Goal: Task Accomplishment & Management: Use online tool/utility

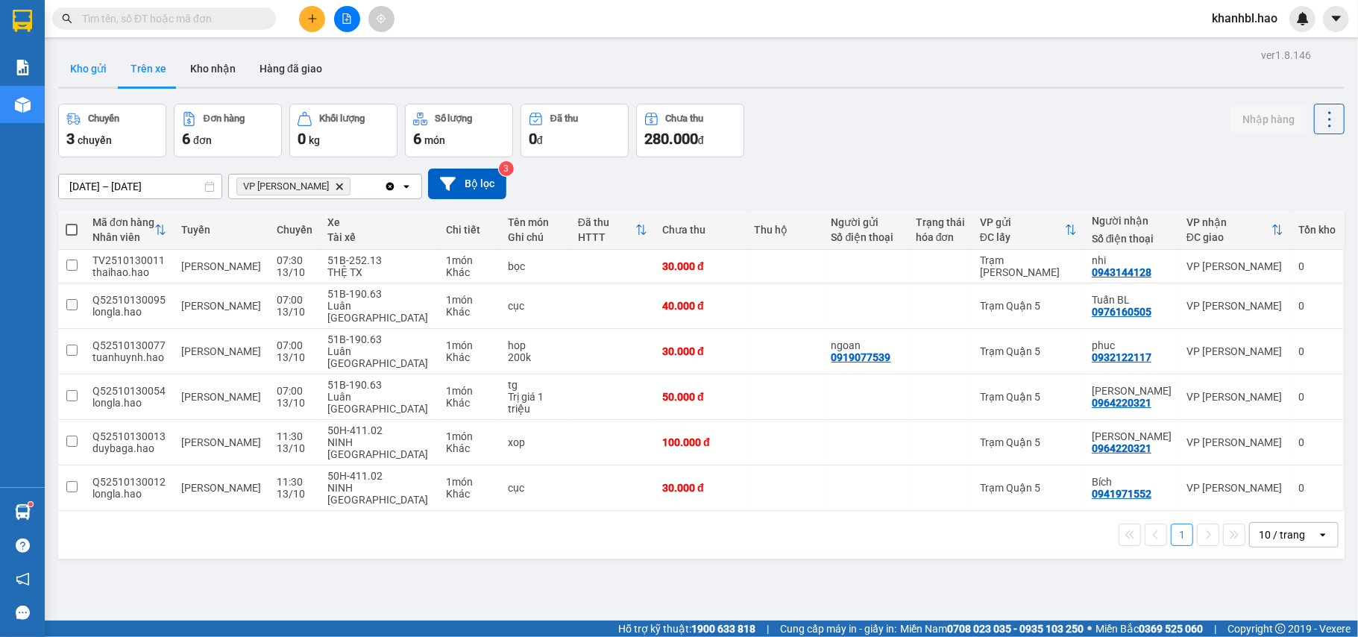
click at [94, 64] on button "Kho gửi" at bounding box center [88, 69] width 60 height 36
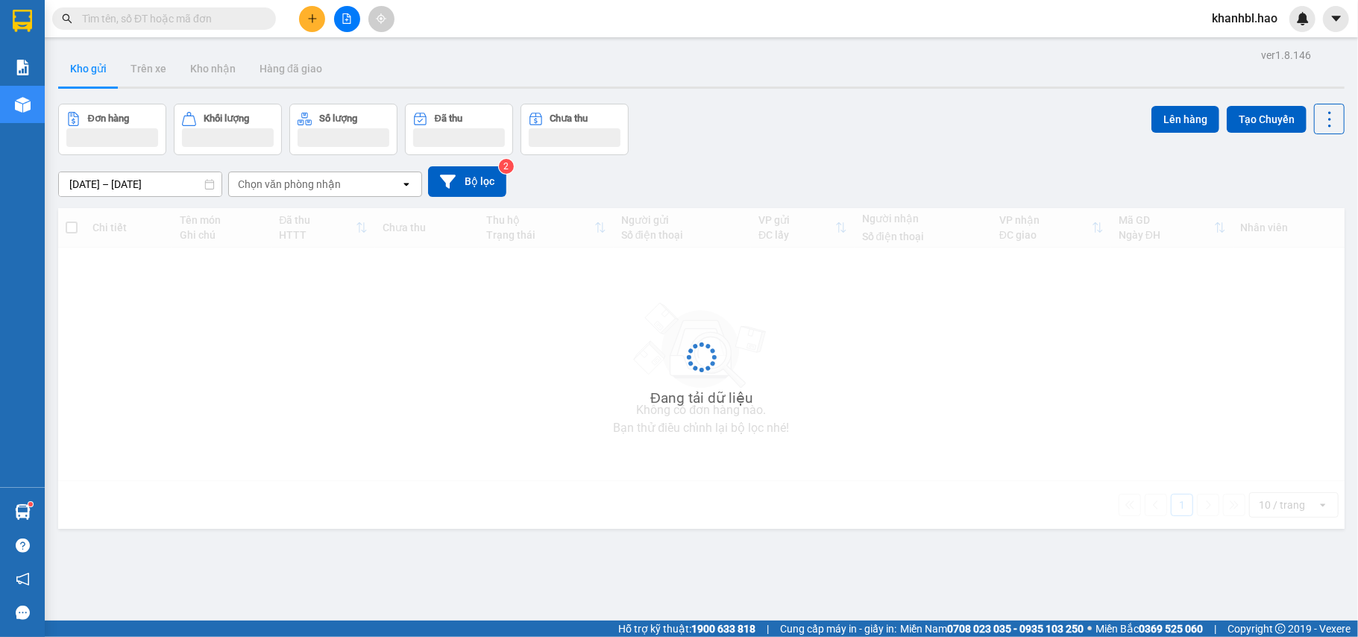
drag, startPoint x: 94, startPoint y: 64, endPoint x: 145, endPoint y: 28, distance: 62.5
click at [103, 66] on button "Kho gửi" at bounding box center [88, 69] width 60 height 36
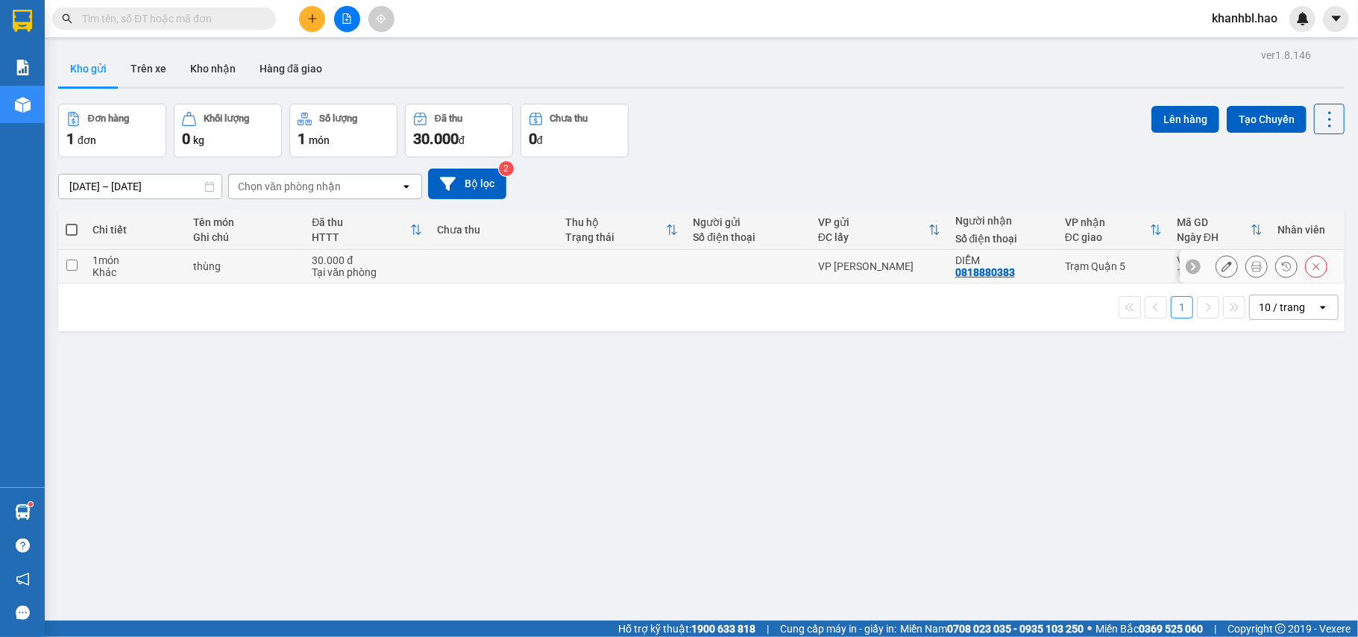
click at [1221, 266] on icon at bounding box center [1226, 266] width 10 height 10
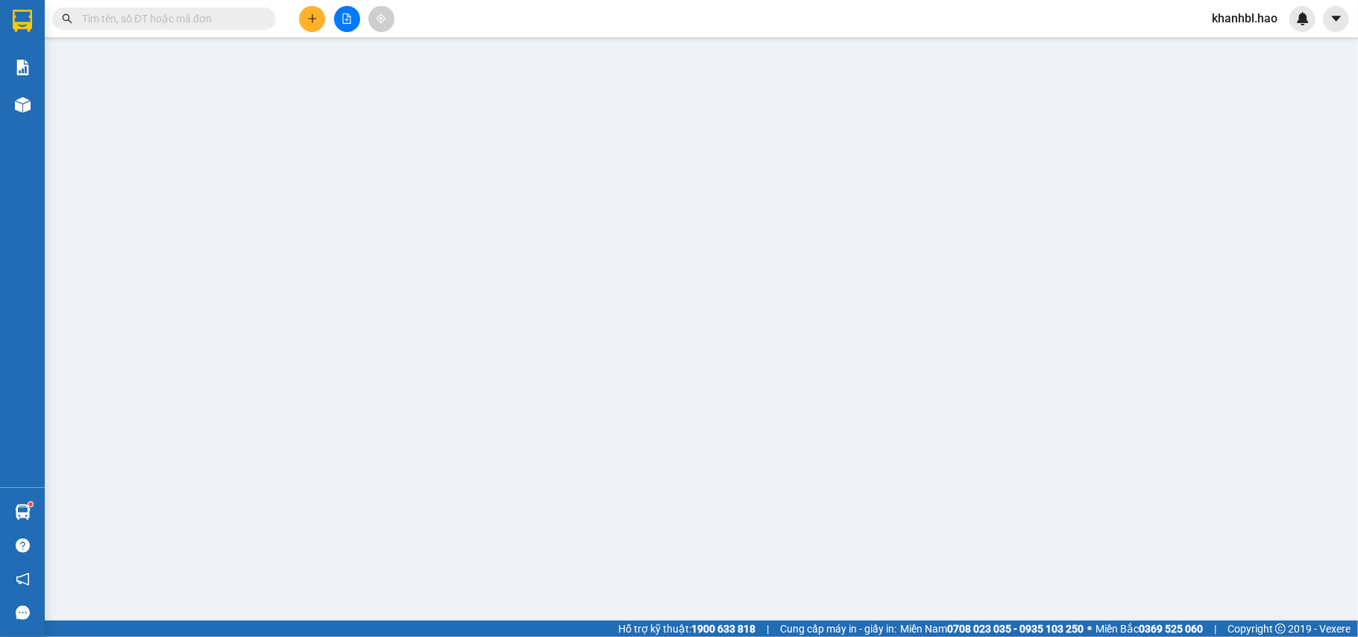
type input "0818880383"
type input "DIỄM"
type input "30.000"
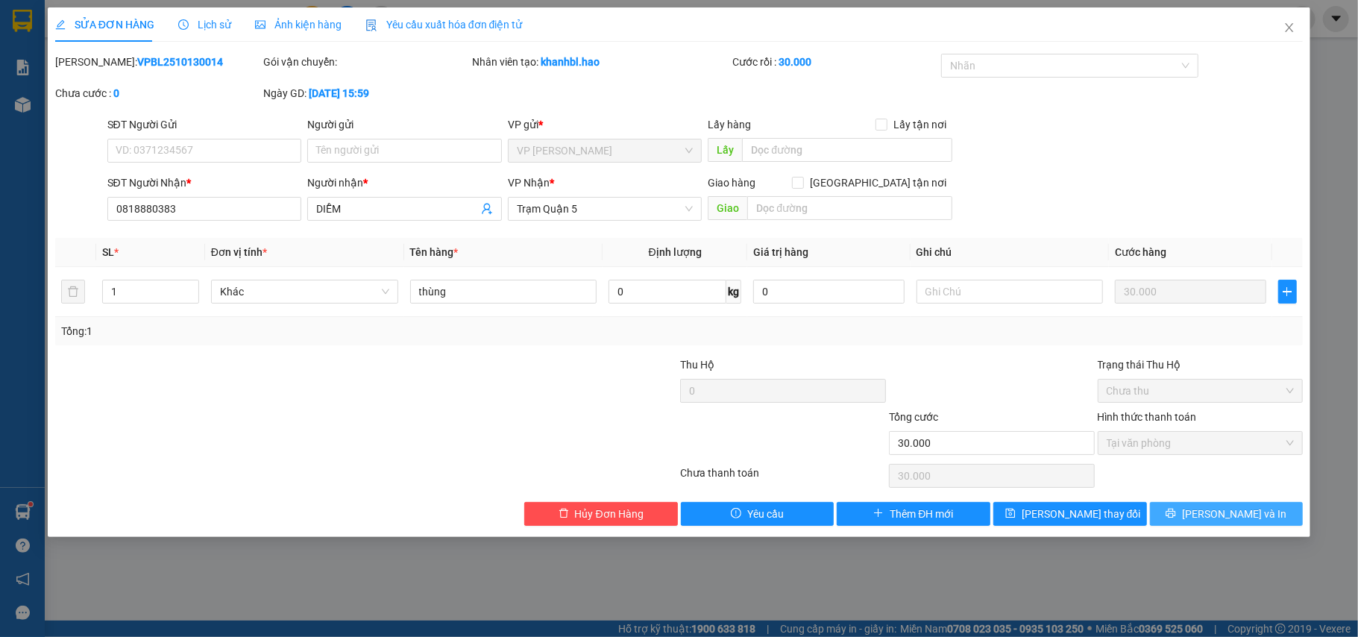
click at [1187, 516] on button "[PERSON_NAME] và In" at bounding box center [1227, 514] width 154 height 24
type input "0"
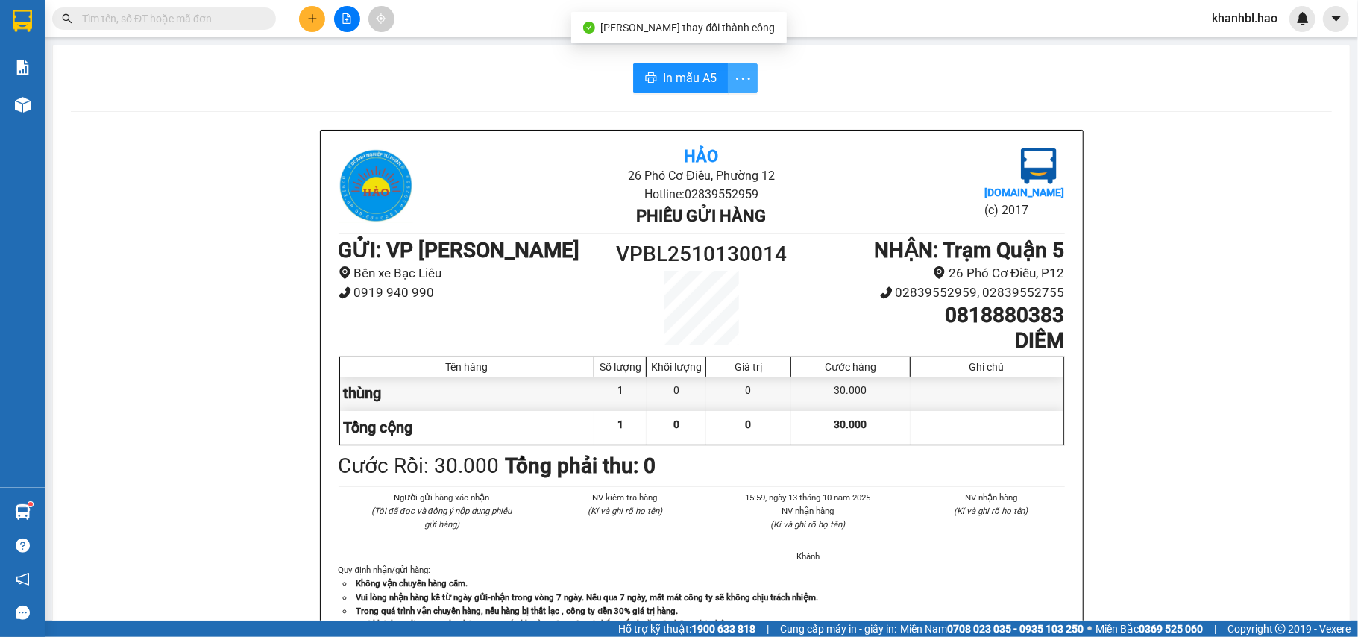
click at [735, 78] on icon "more" at bounding box center [743, 78] width 19 height 19
click at [738, 120] on li "In mẫu A5 theo số lượng (1)" at bounding box center [677, 111] width 147 height 24
click at [681, 78] on span "In mẫu A5" at bounding box center [690, 78] width 54 height 19
